Goal: Check status: Check status

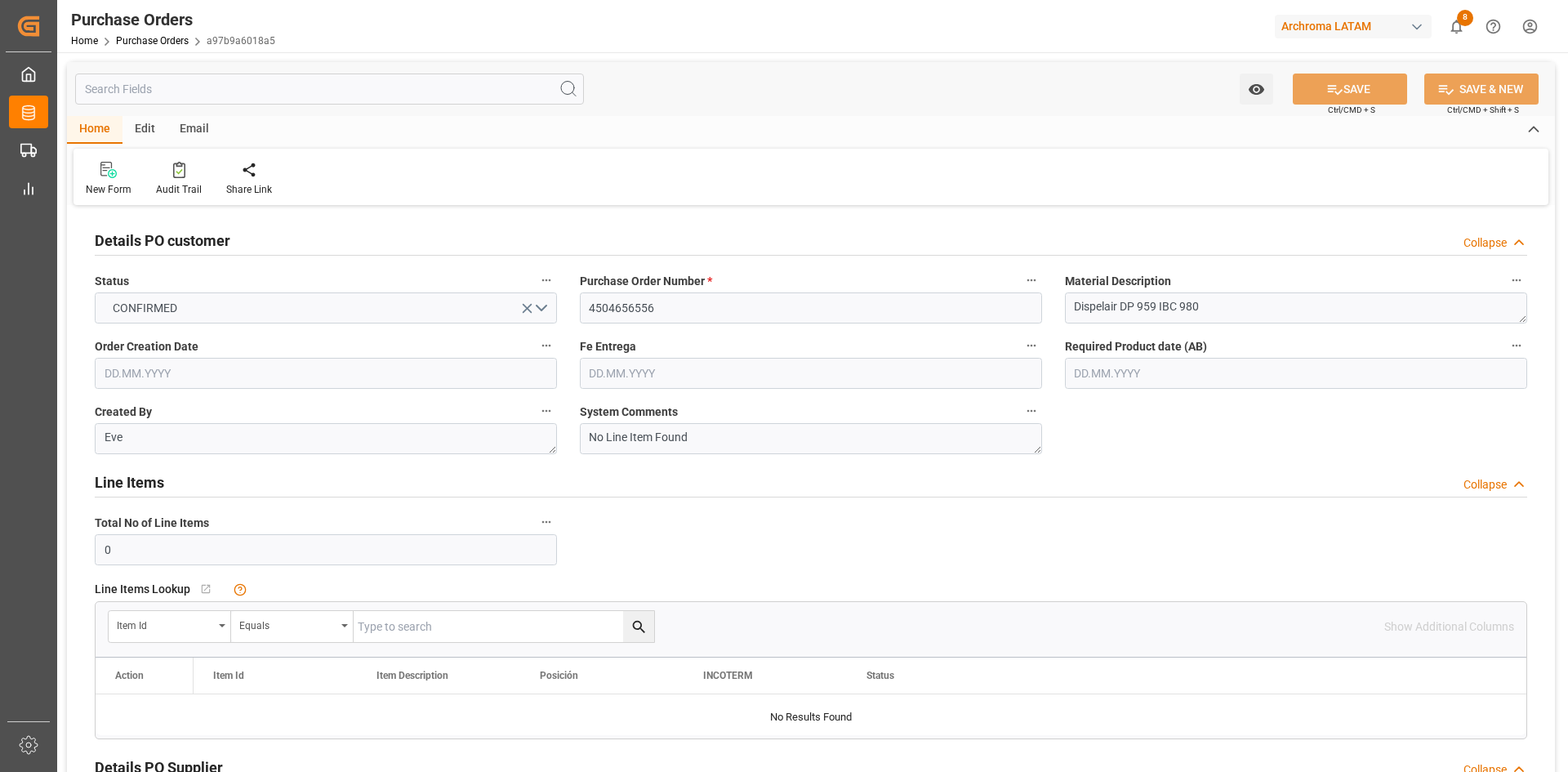
scroll to position [327, 0]
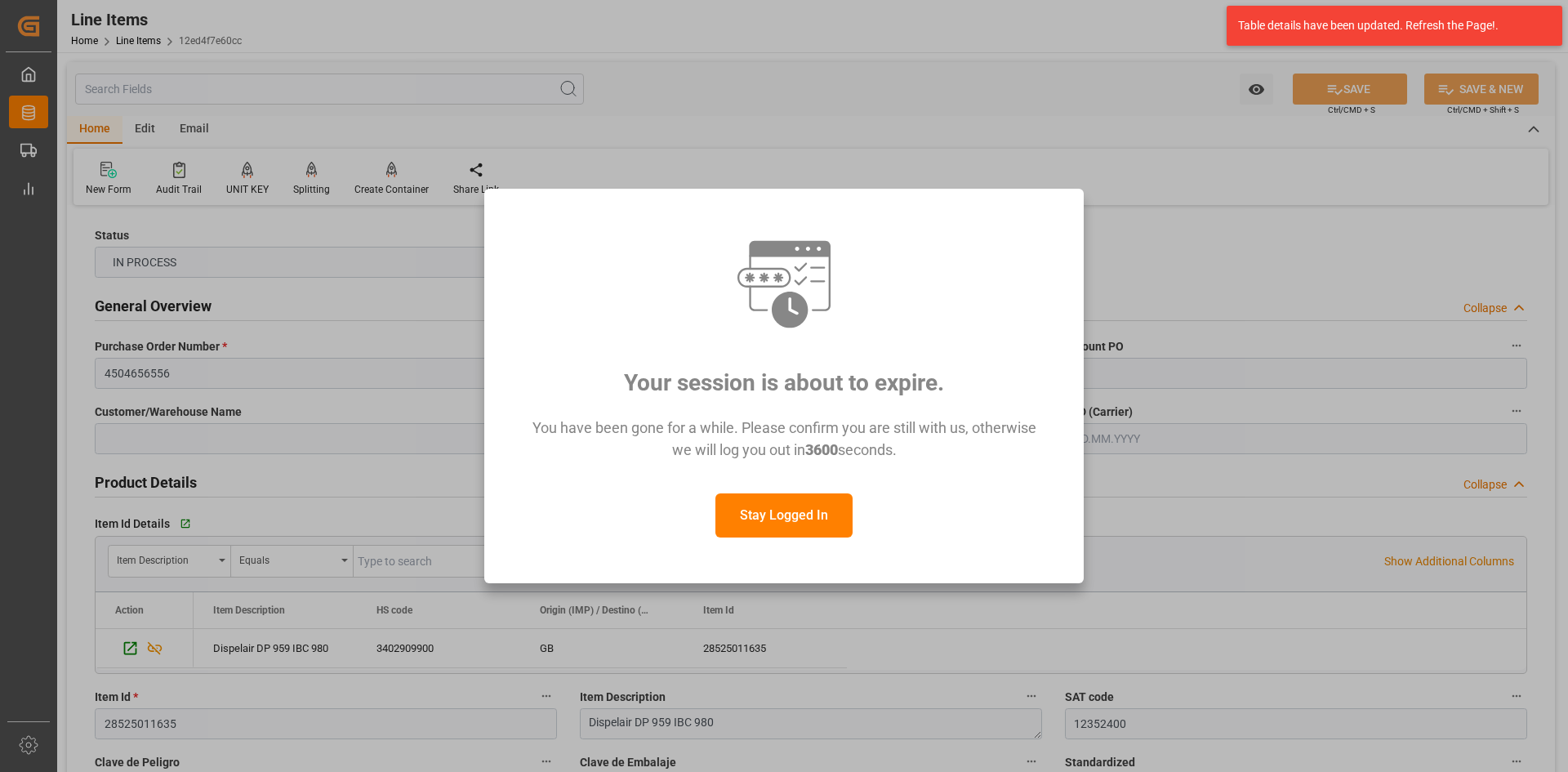
click at [816, 513] on button "Stay Logged In" at bounding box center [783, 516] width 137 height 44
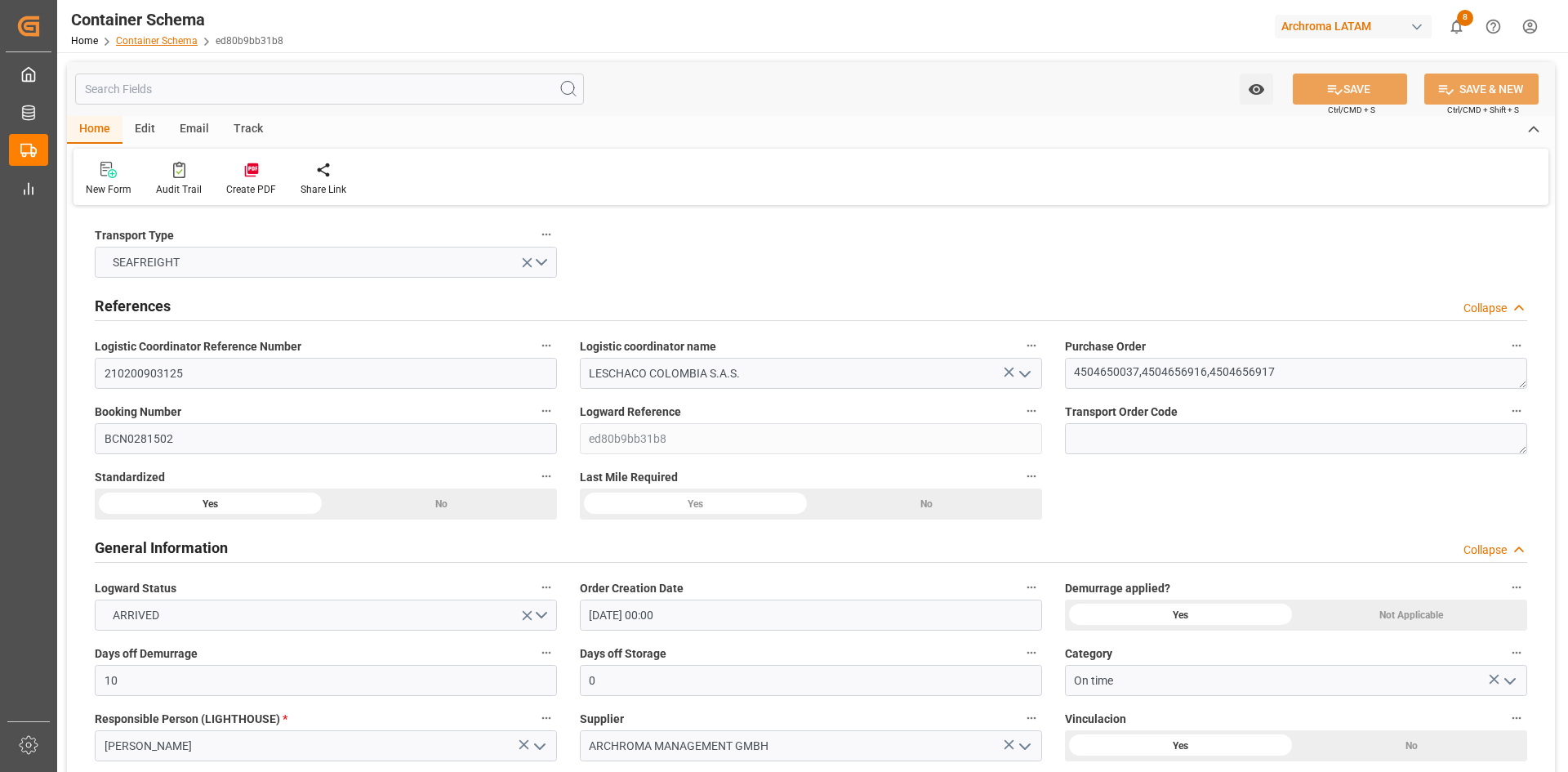
click at [193, 42] on link "Container Schema" at bounding box center [157, 40] width 82 height 11
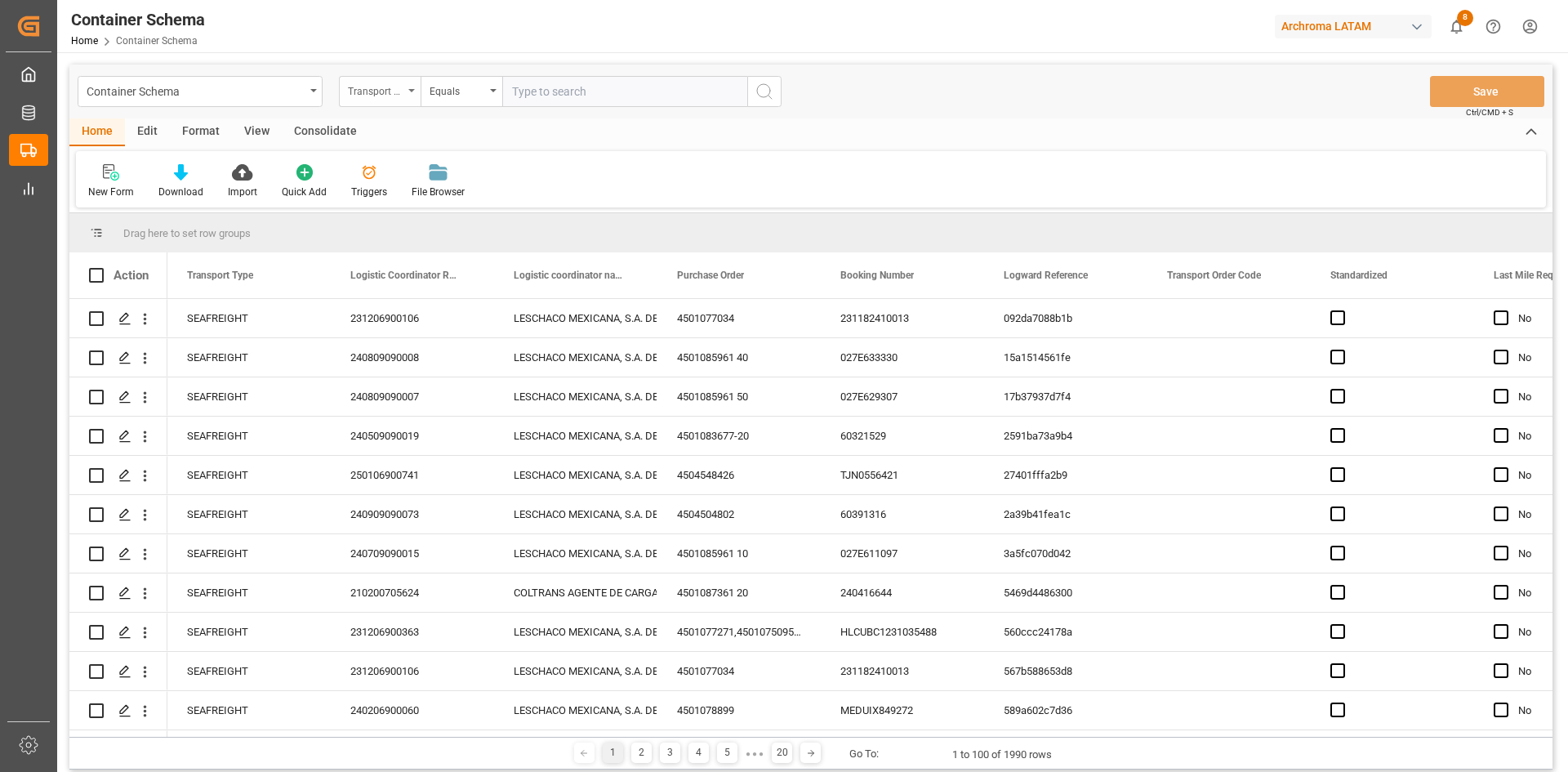
click at [411, 93] on div "Transport Type" at bounding box center [380, 92] width 82 height 31
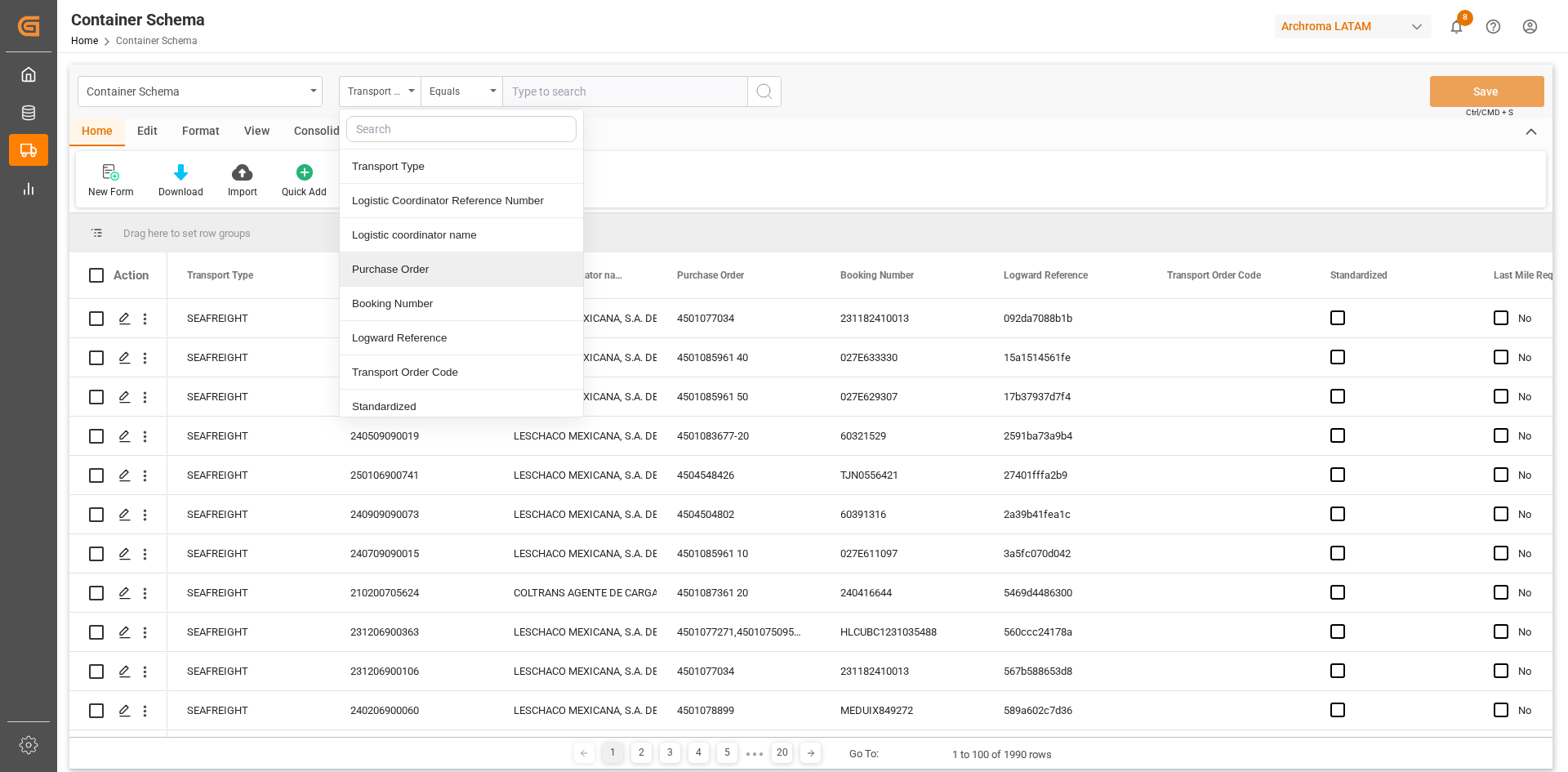
click at [467, 272] on div "Purchase Order" at bounding box center [461, 269] width 243 height 34
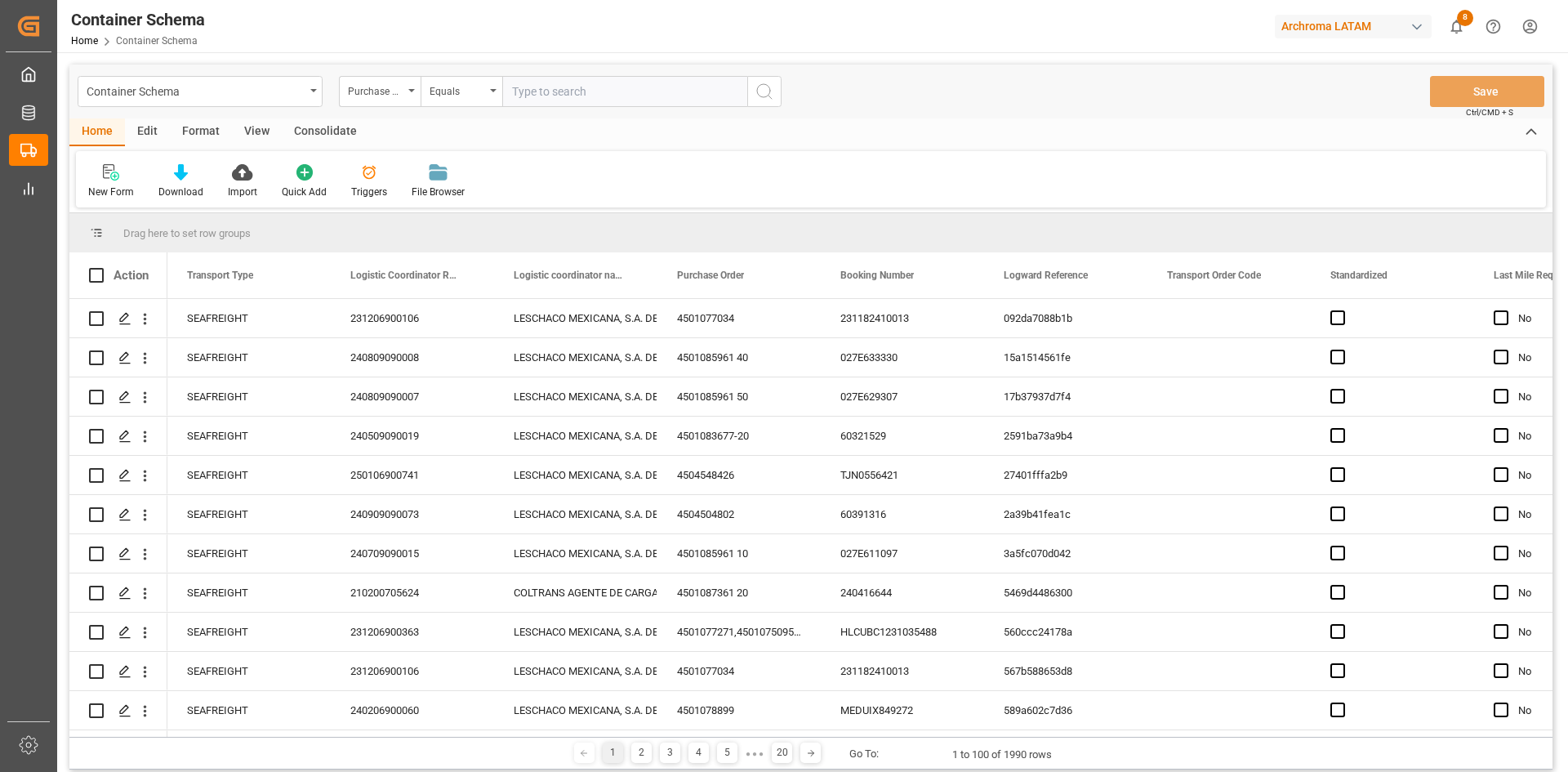
click at [516, 86] on input "text" at bounding box center [624, 92] width 245 height 31
paste input "4504656549"
type input "4504656549"
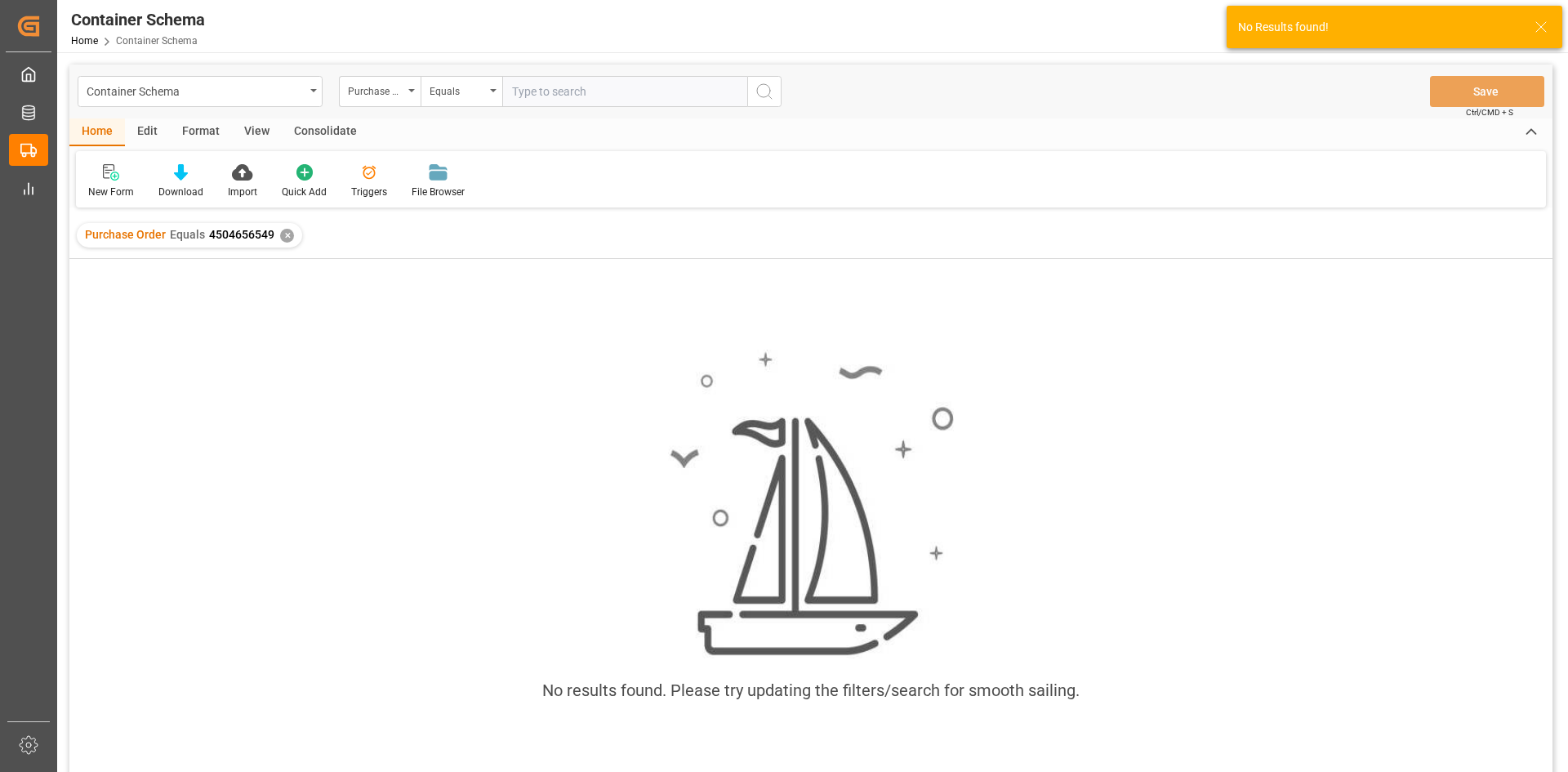
click at [288, 234] on div "✕" at bounding box center [287, 236] width 14 height 14
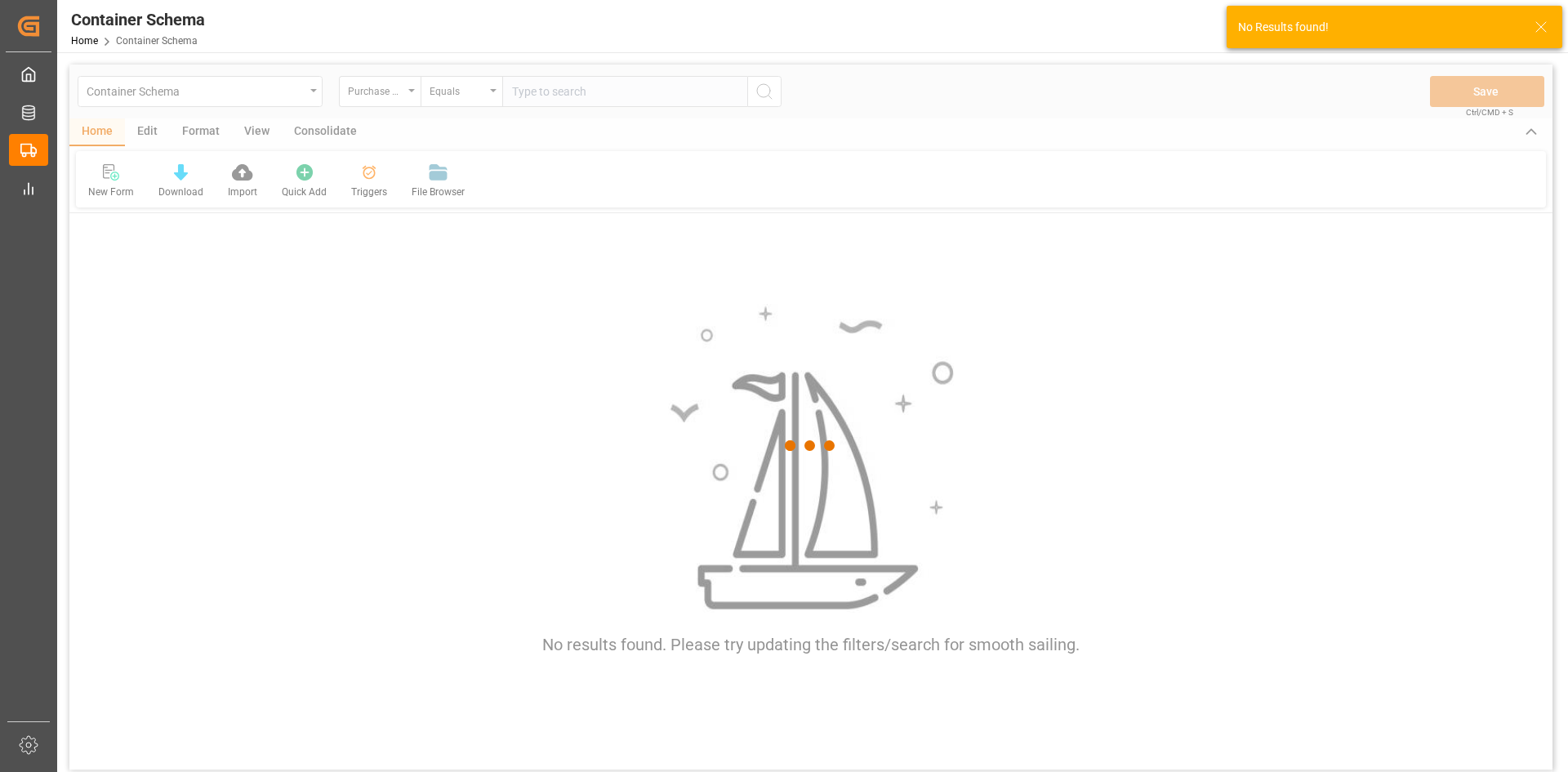
click at [583, 96] on div at bounding box center [811, 446] width 1483 height 762
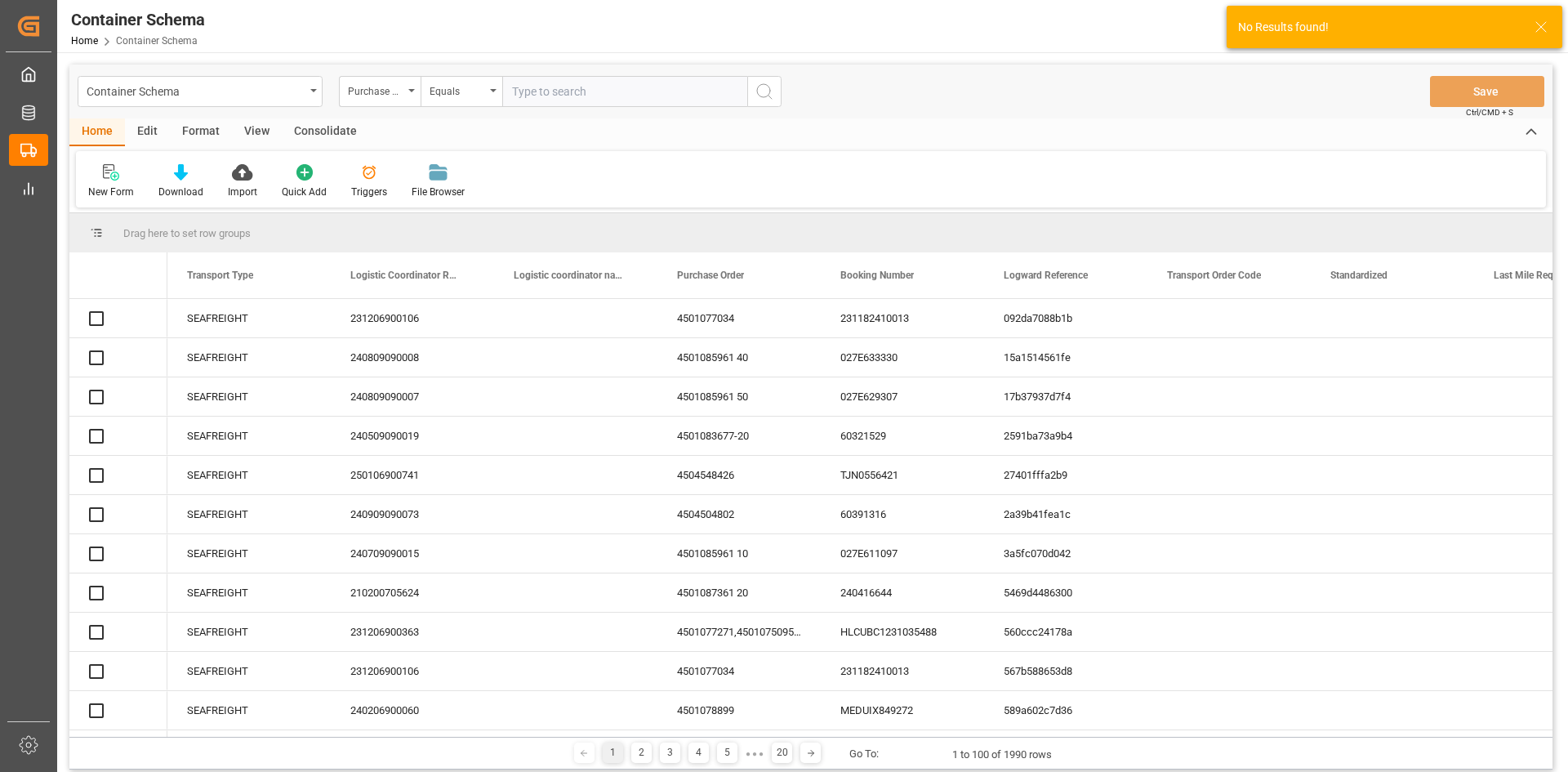
click at [546, 95] on input "text" at bounding box center [624, 92] width 245 height 31
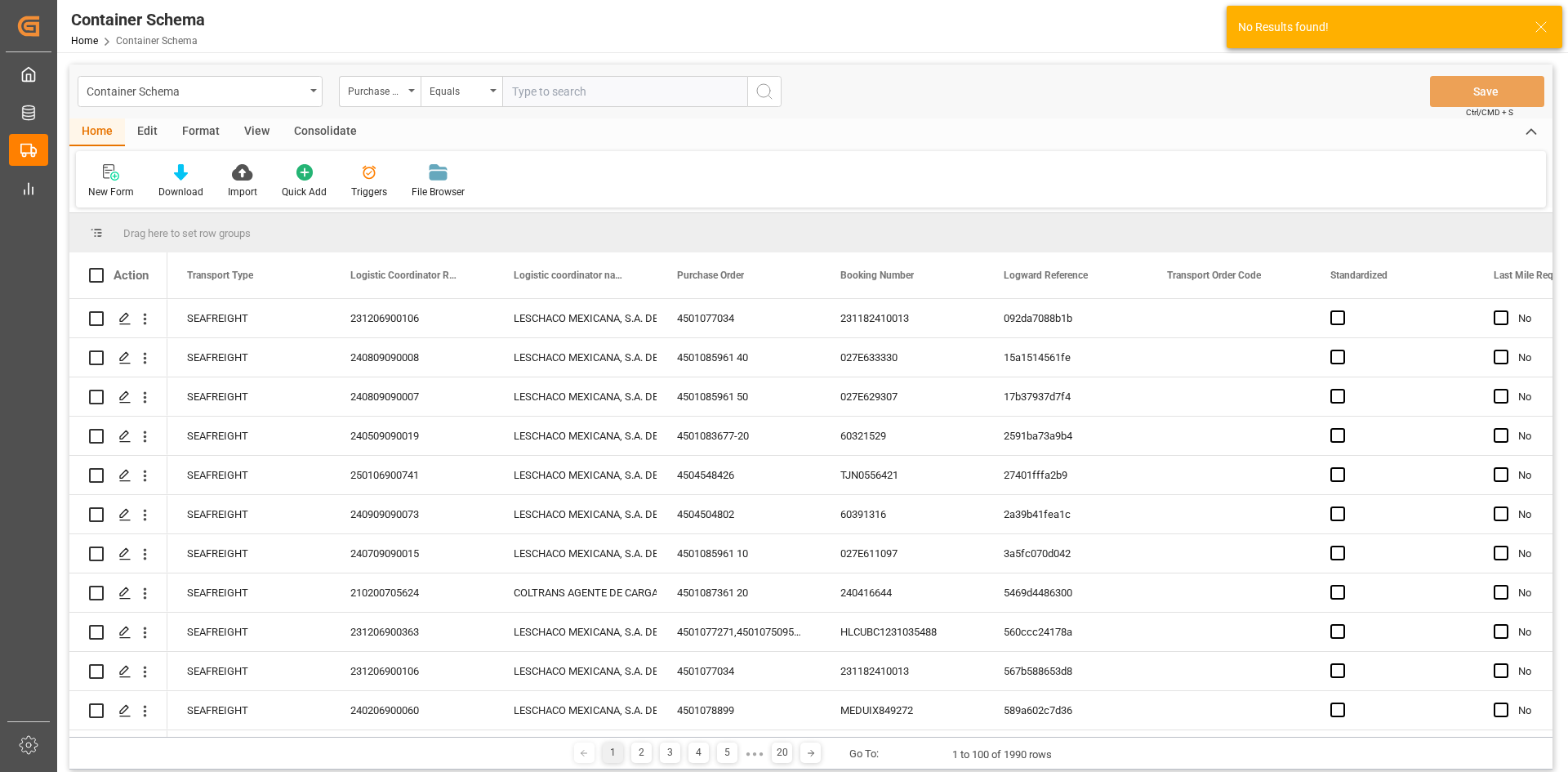
paste input "4504656549"
type input "4504656549"
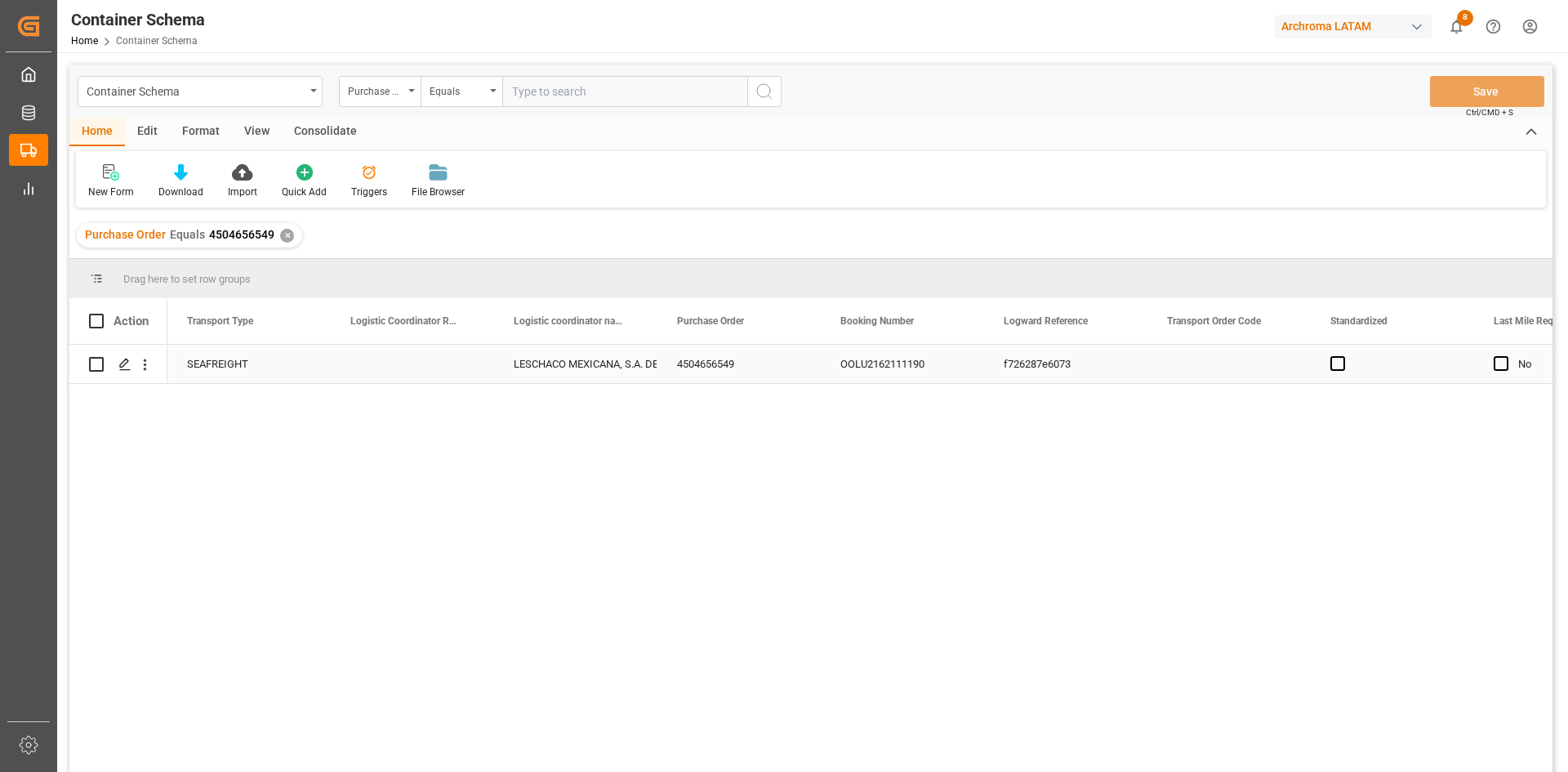
click at [398, 372] on div "Press SPACE to select this row." at bounding box center [412, 364] width 163 height 38
click at [398, 372] on input "Press SPACE to select this row." at bounding box center [412, 373] width 137 height 31
paste input "251006900612"
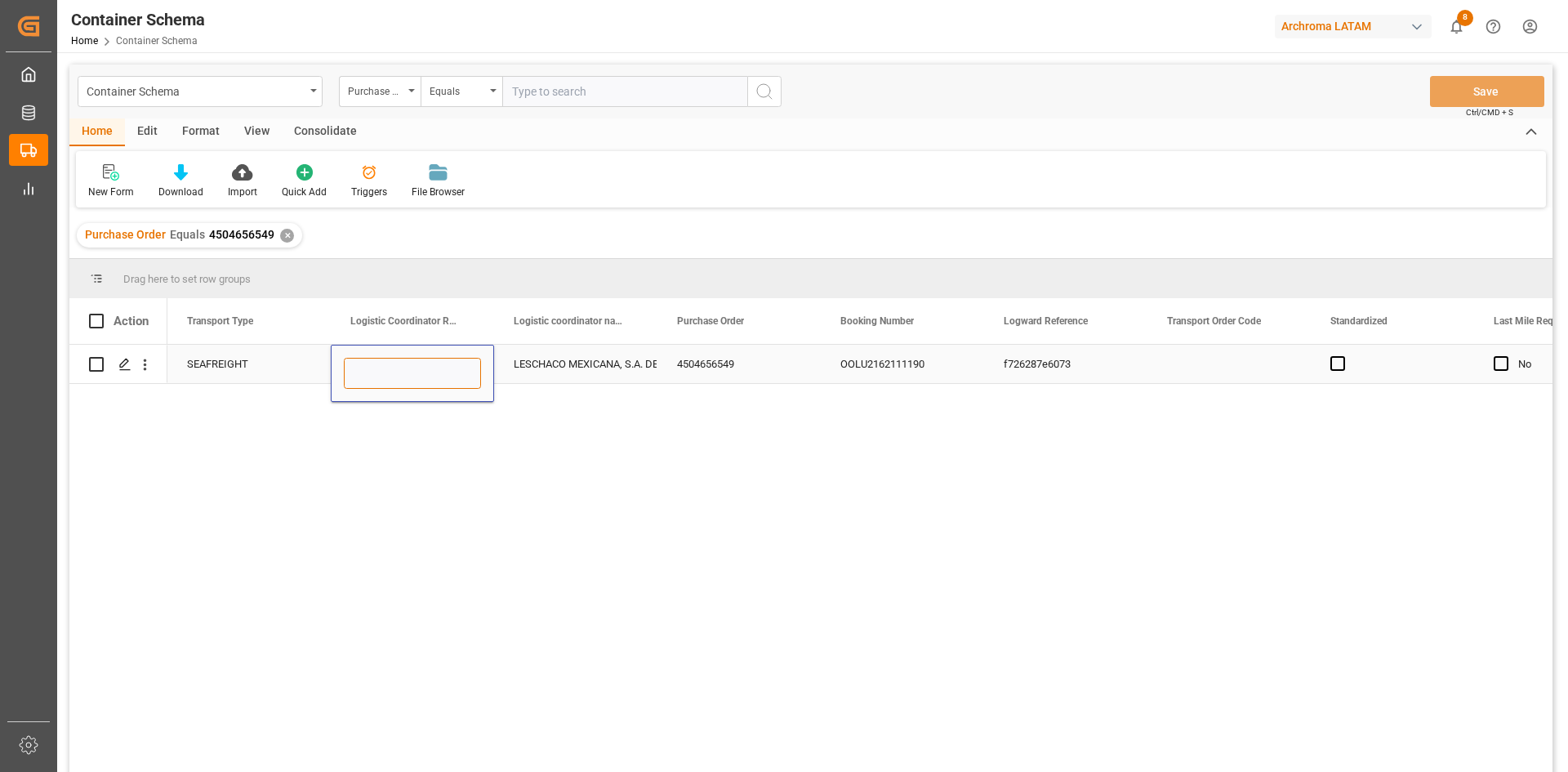
type input "251006900612"
click at [628, 352] on div "LESCHACO MEXICANA, S.A. DE C.V." at bounding box center [576, 364] width 124 height 38
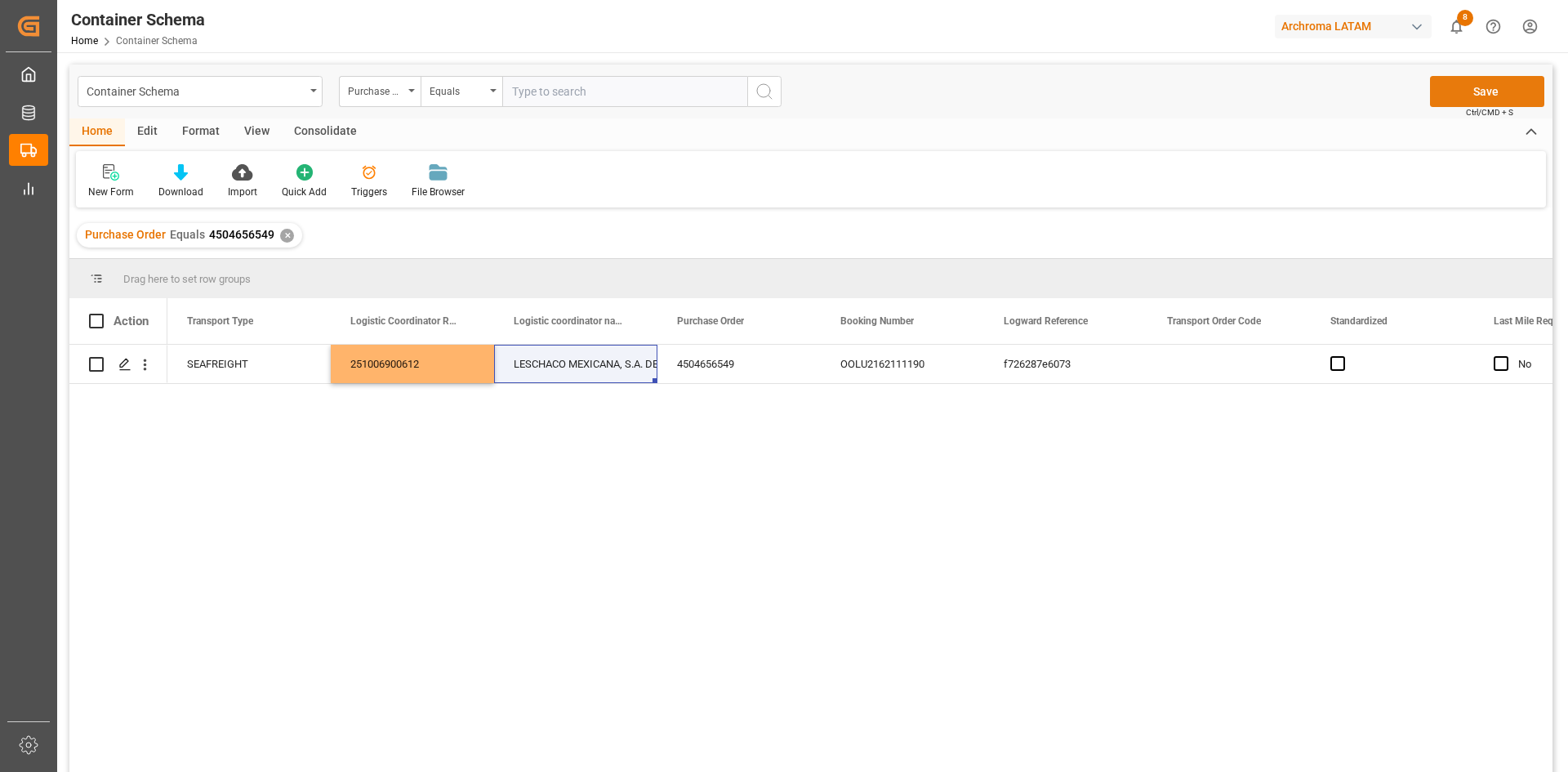
click at [1501, 95] on button "Save" at bounding box center [1487, 92] width 114 height 31
